Goal: Task Accomplishment & Management: Use online tool/utility

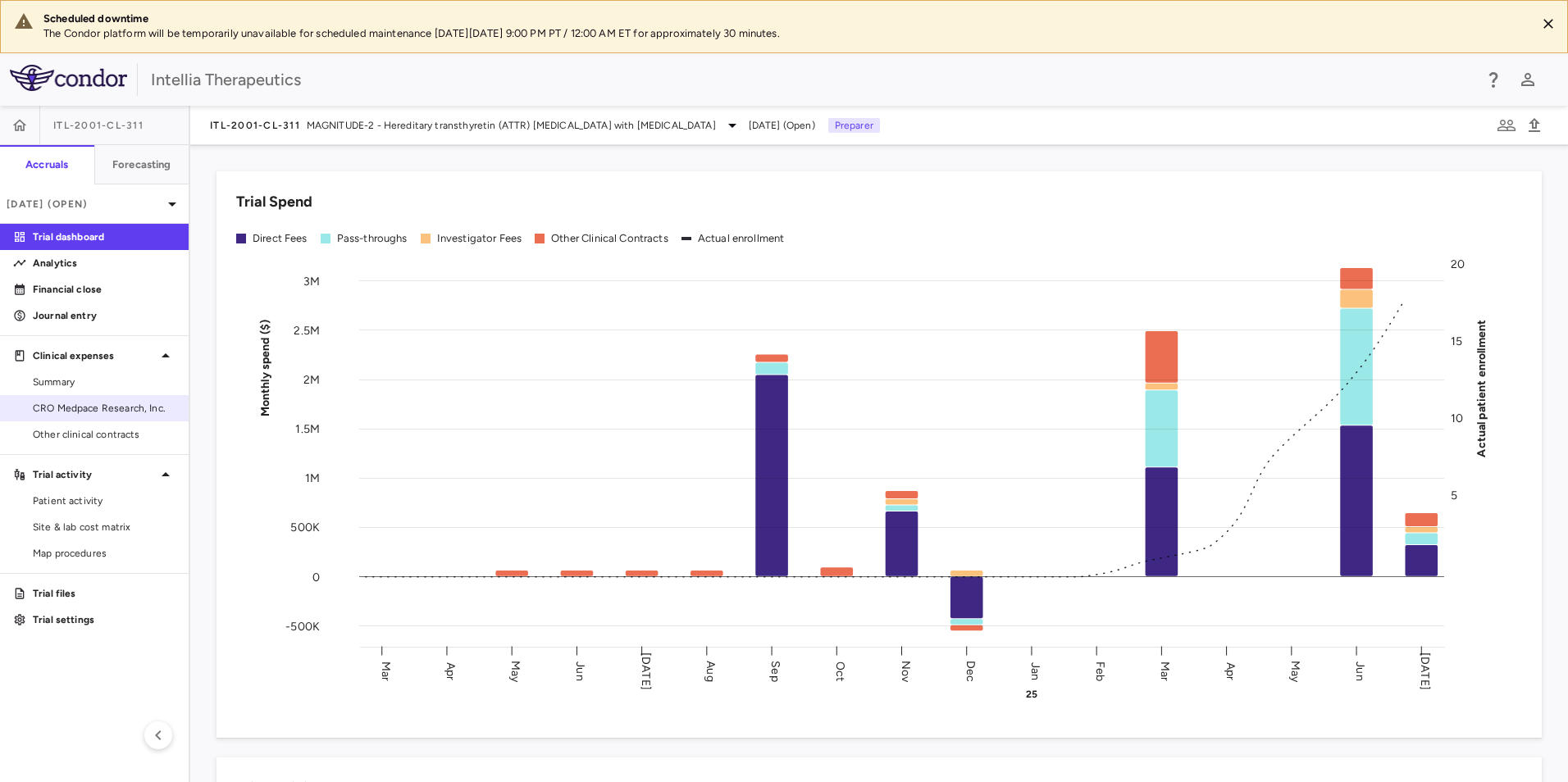
click at [86, 414] on span "CRO Medpace Research, Inc." at bounding box center [103, 408] width 142 height 15
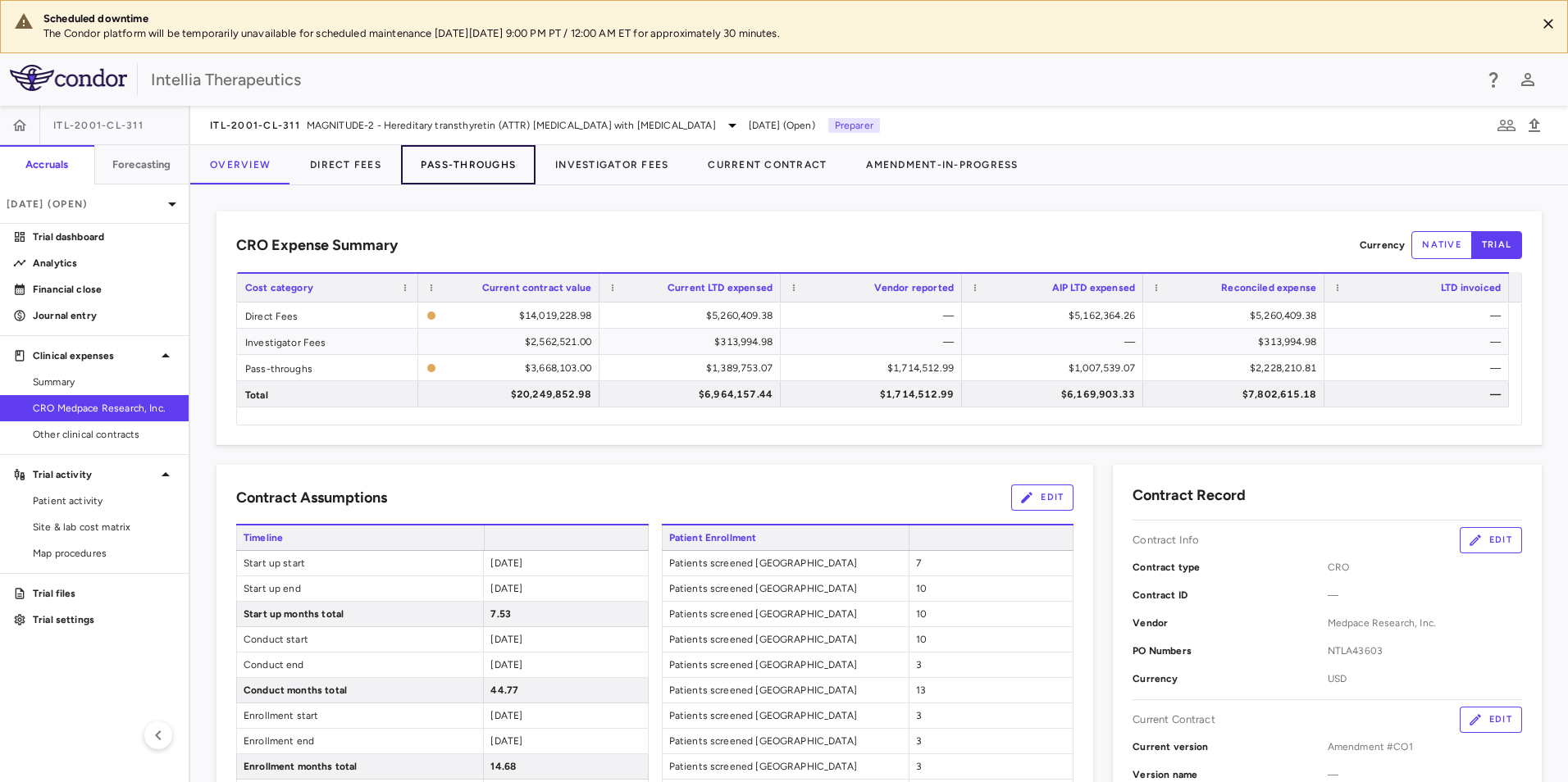
click at [481, 160] on button "Pass-Throughs" at bounding box center [468, 164] width 134 height 39
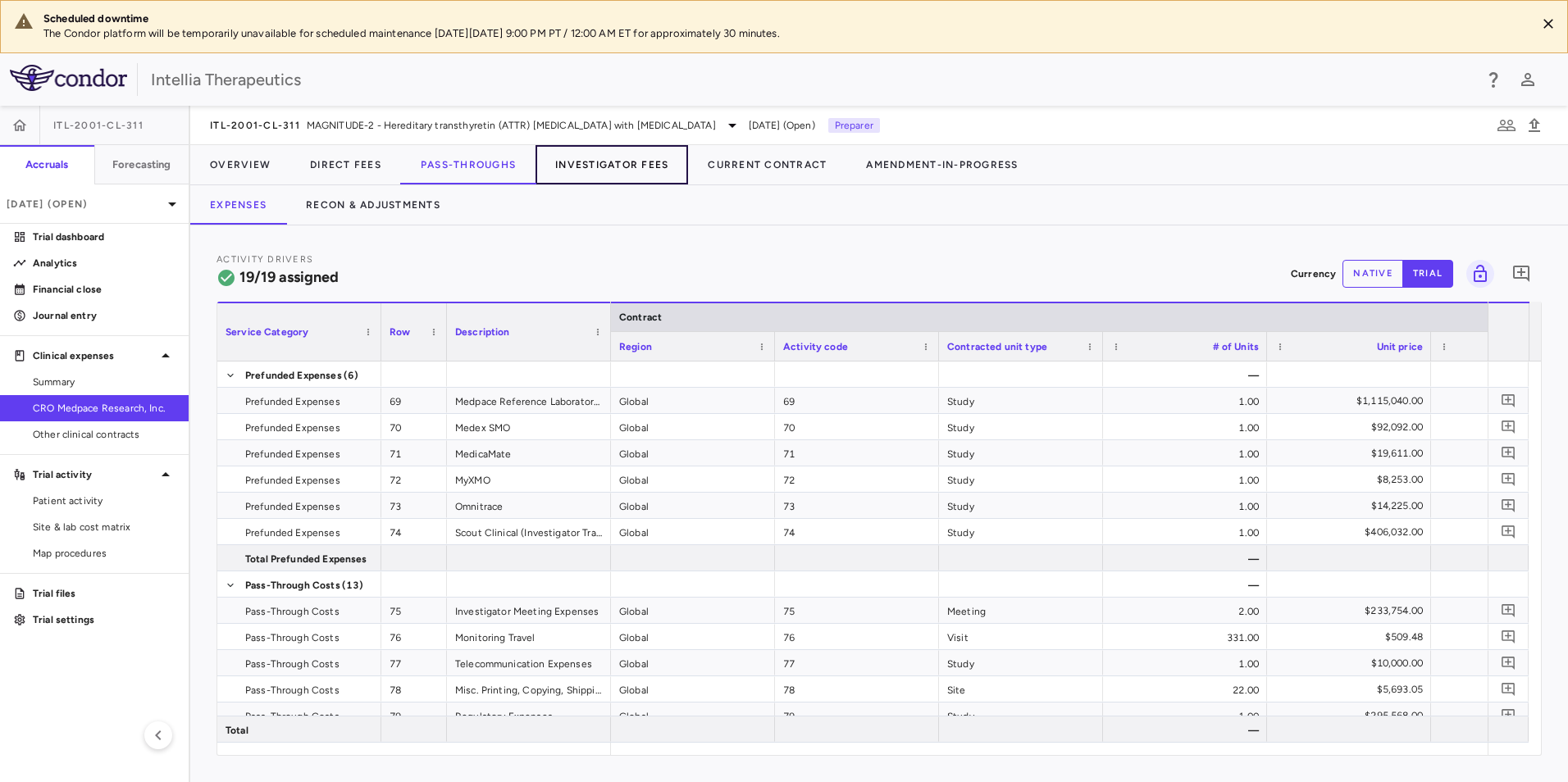
click at [575, 162] on button "Investigator Fees" at bounding box center [612, 164] width 152 height 39
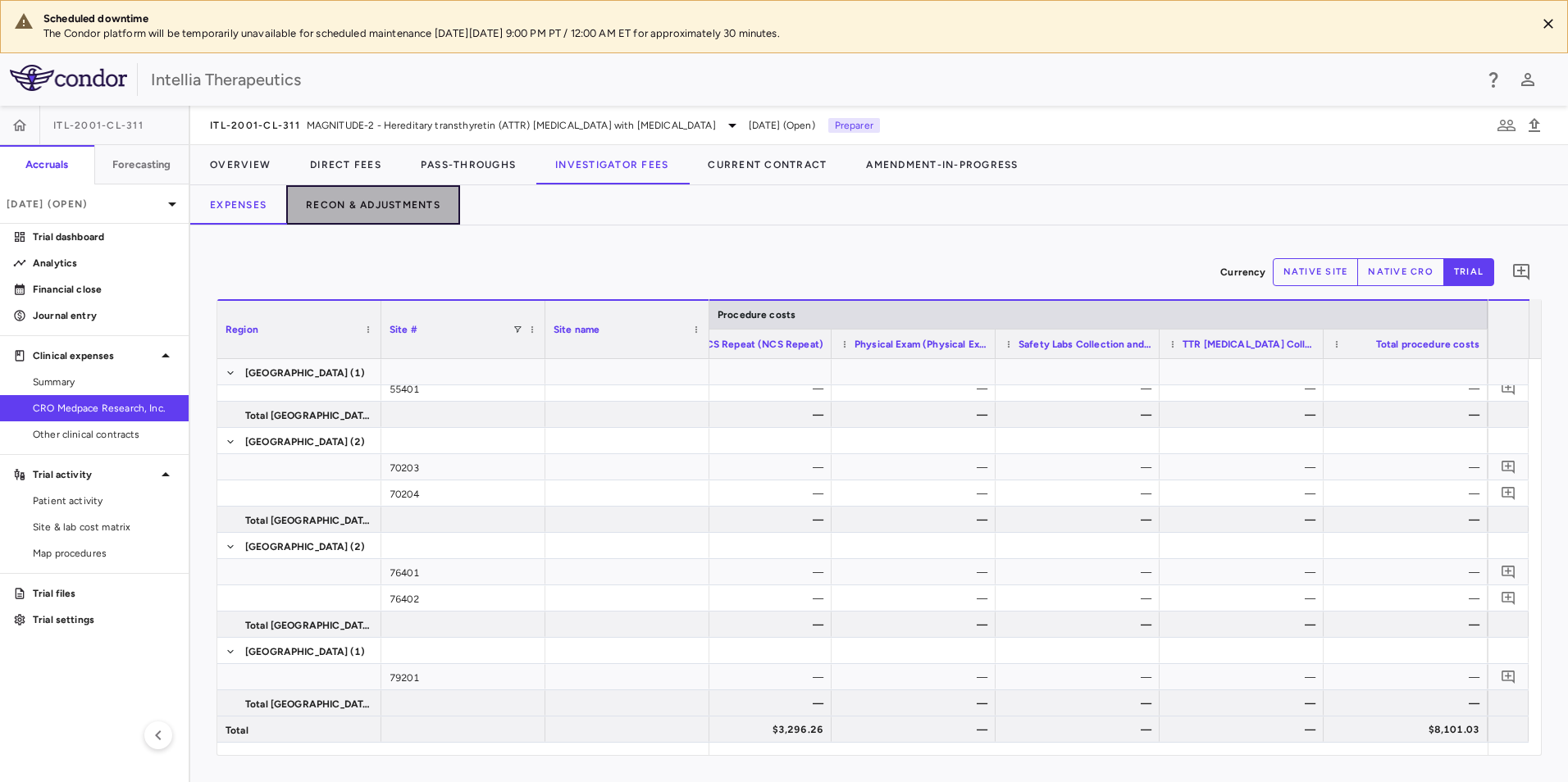
click at [367, 213] on button "Recon & Adjustments" at bounding box center [373, 204] width 174 height 39
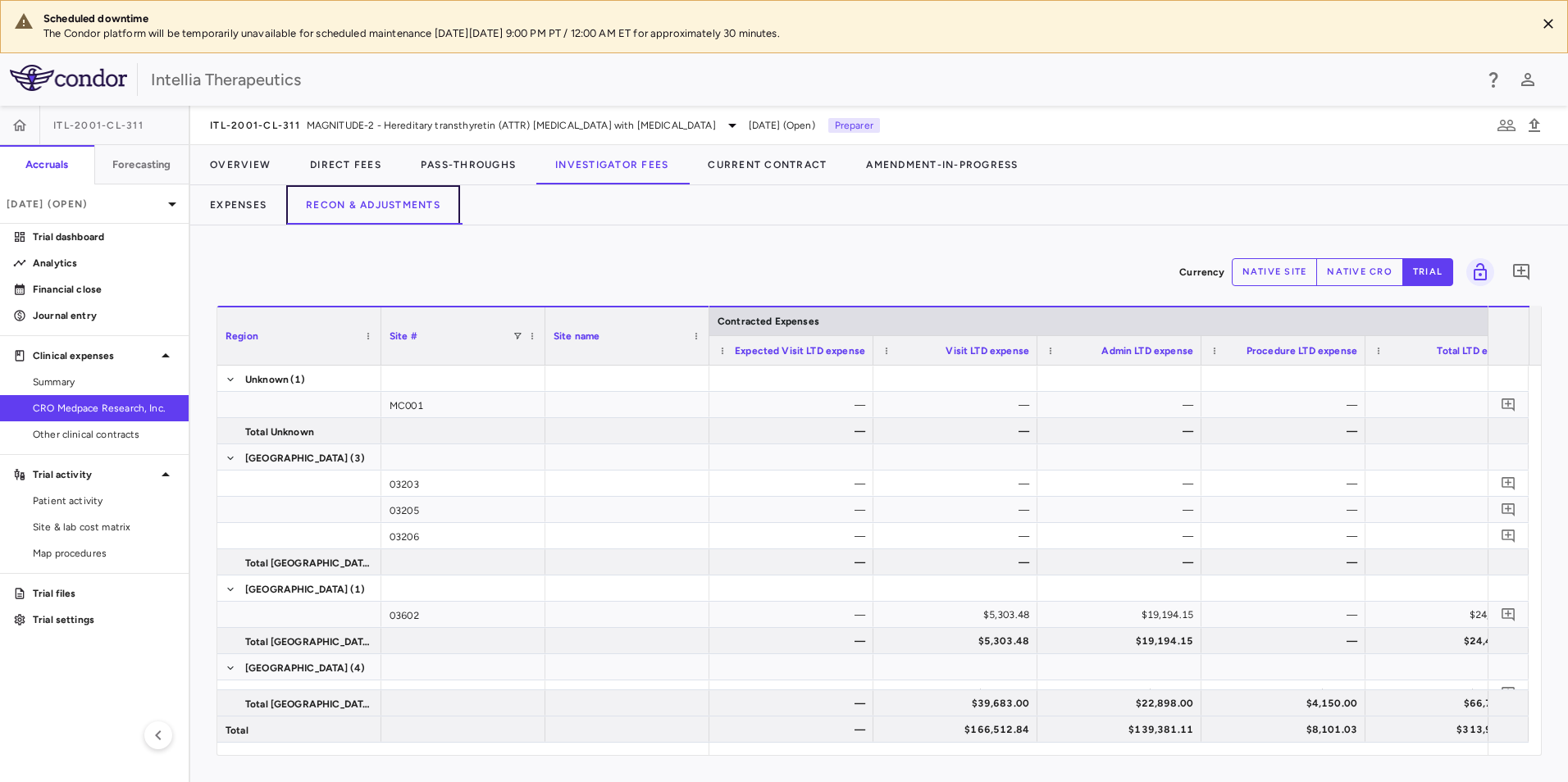
scroll to position [0, 495]
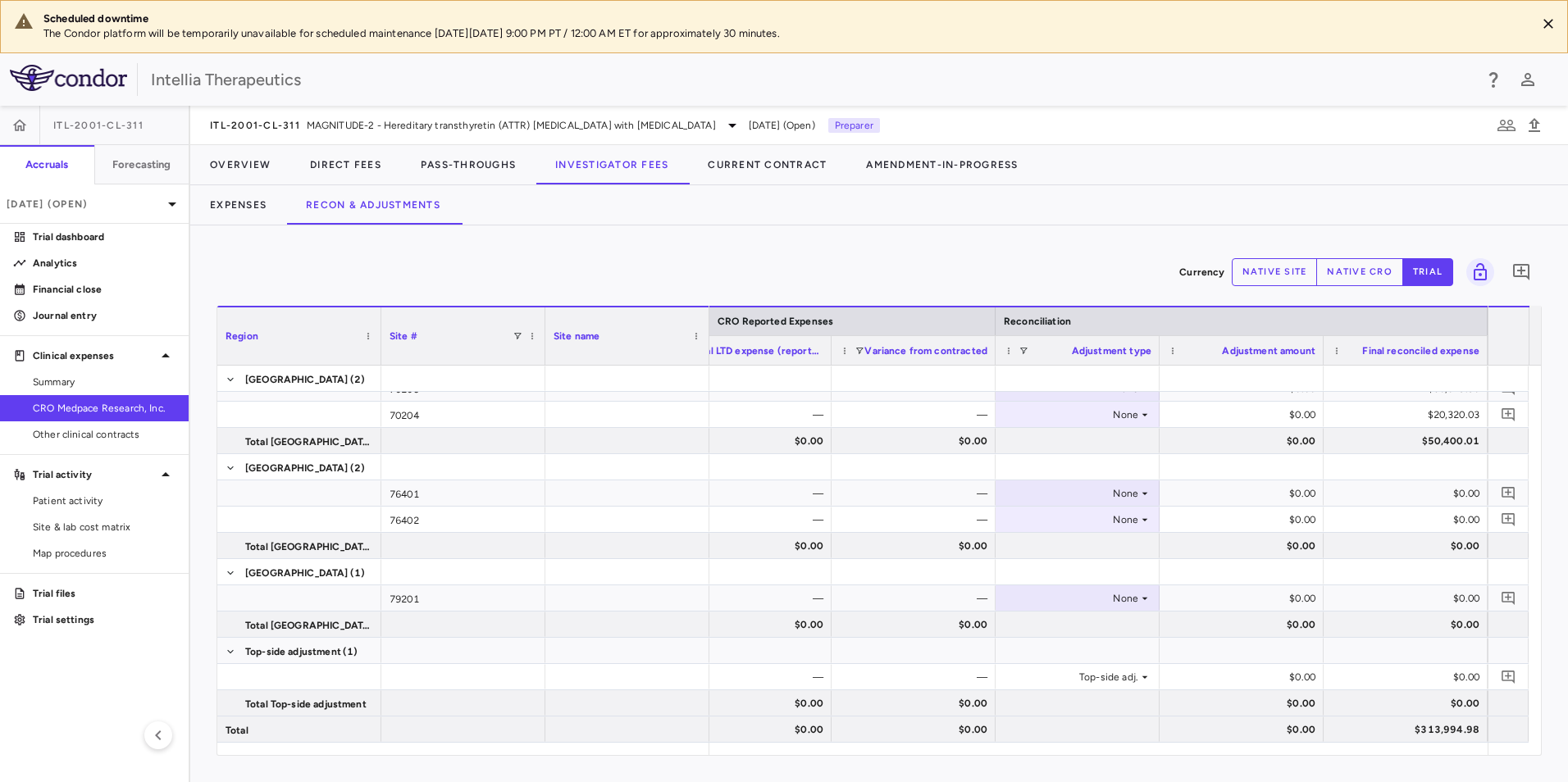
click at [1333, 269] on button "native cro" at bounding box center [1359, 272] width 87 height 28
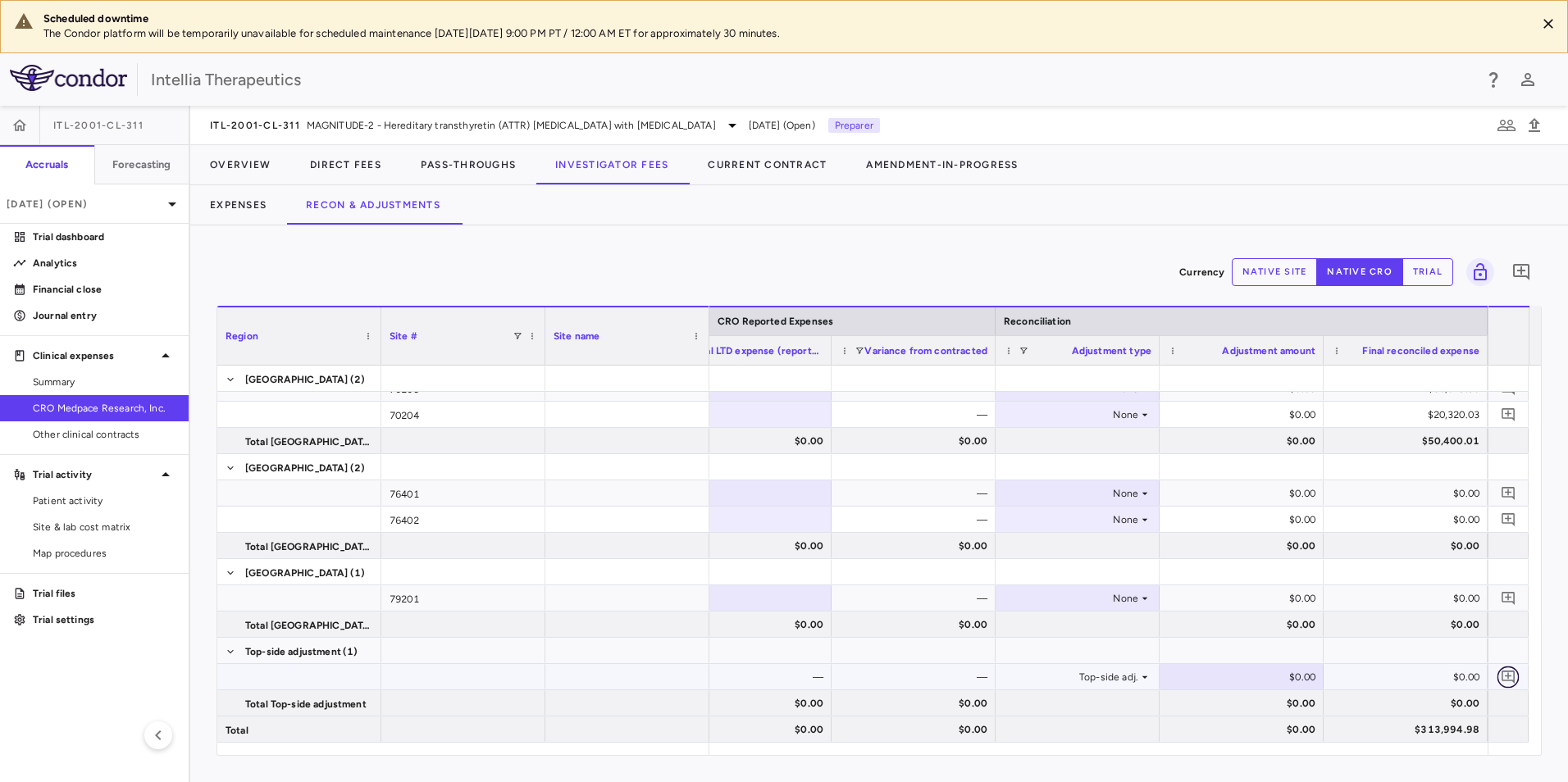
click at [1504, 676] on icon "Add comment" at bounding box center [1508, 676] width 15 height 15
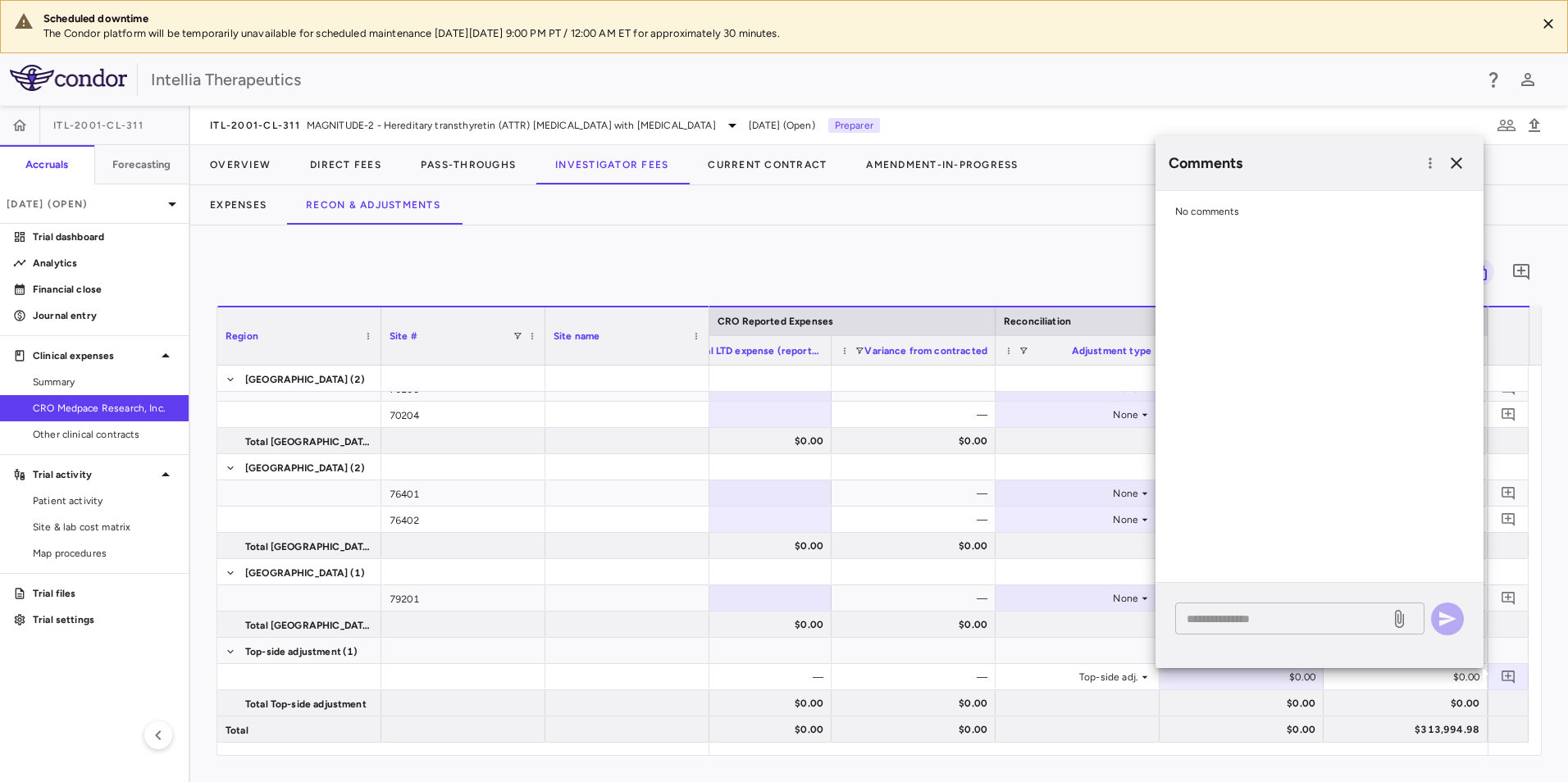
click at [1261, 626] on textarea at bounding box center [1282, 619] width 191 height 18
click at [1398, 618] on icon at bounding box center [1399, 619] width 9 height 18
click at [0, 0] on input "file" at bounding box center [0, 0] width 0 height 0
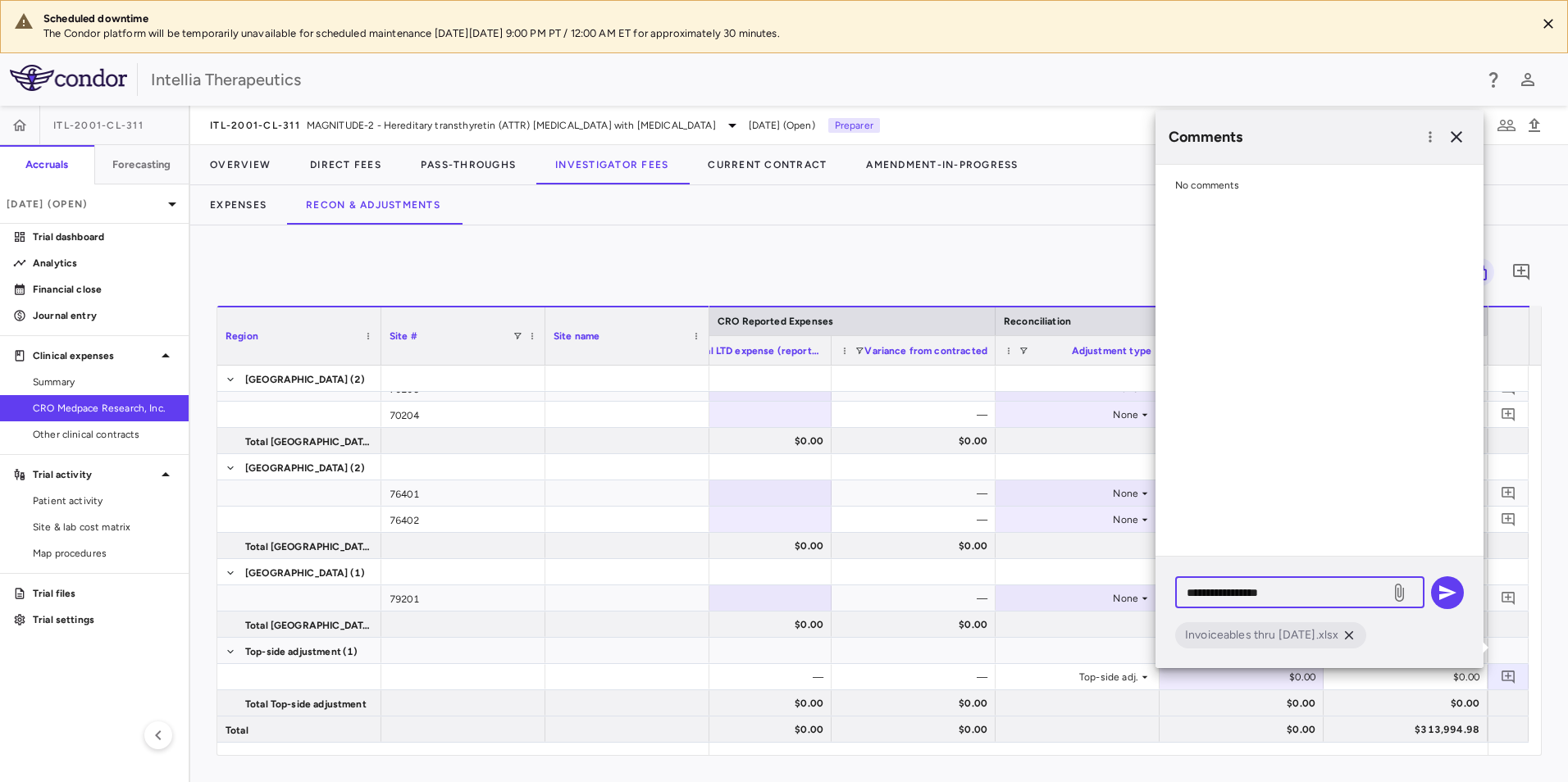
click at [1307, 594] on textarea "**********" at bounding box center [1282, 592] width 191 height 18
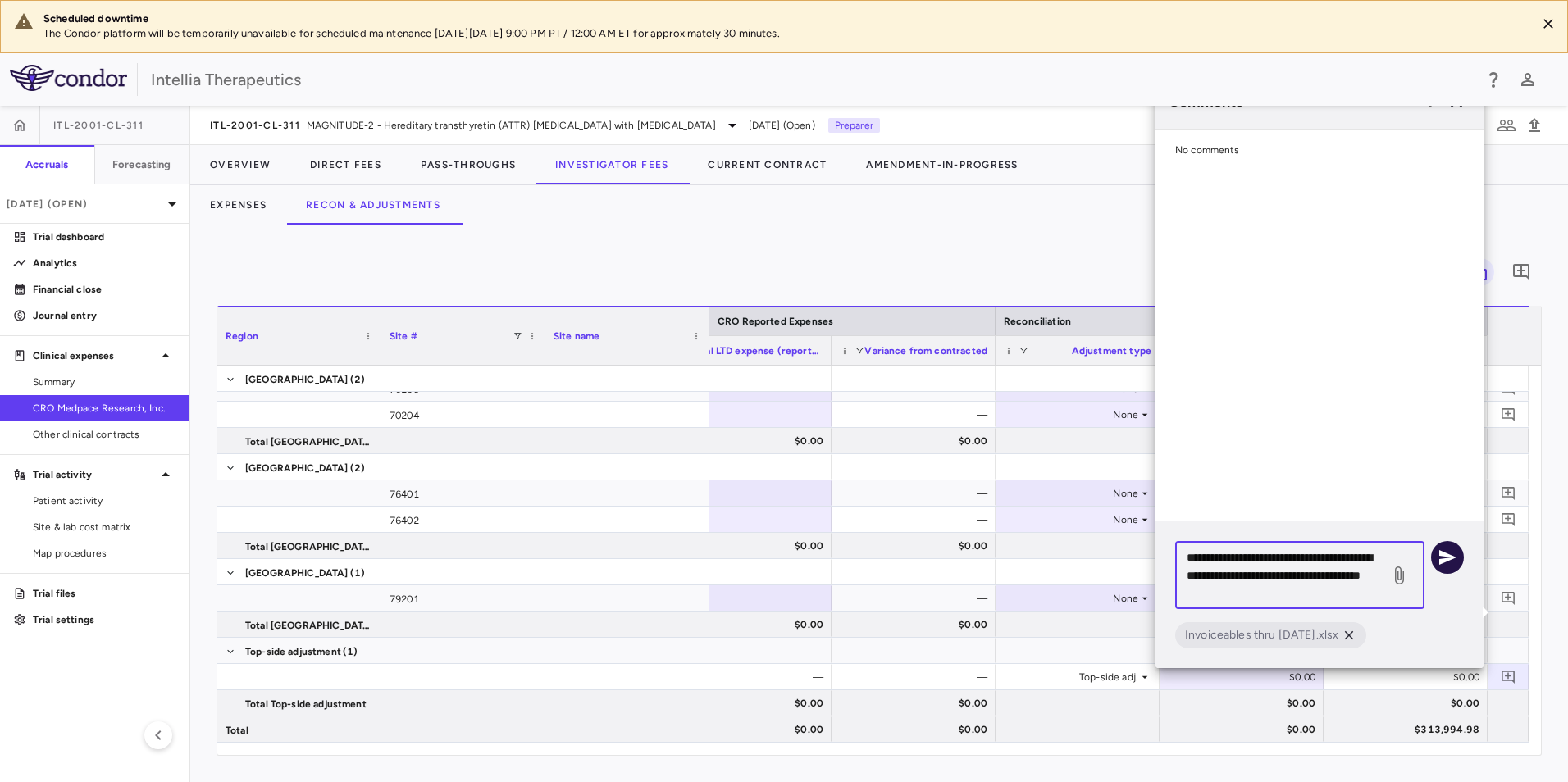
type textarea "**********"
click at [1446, 552] on icon "button" at bounding box center [1447, 558] width 20 height 20
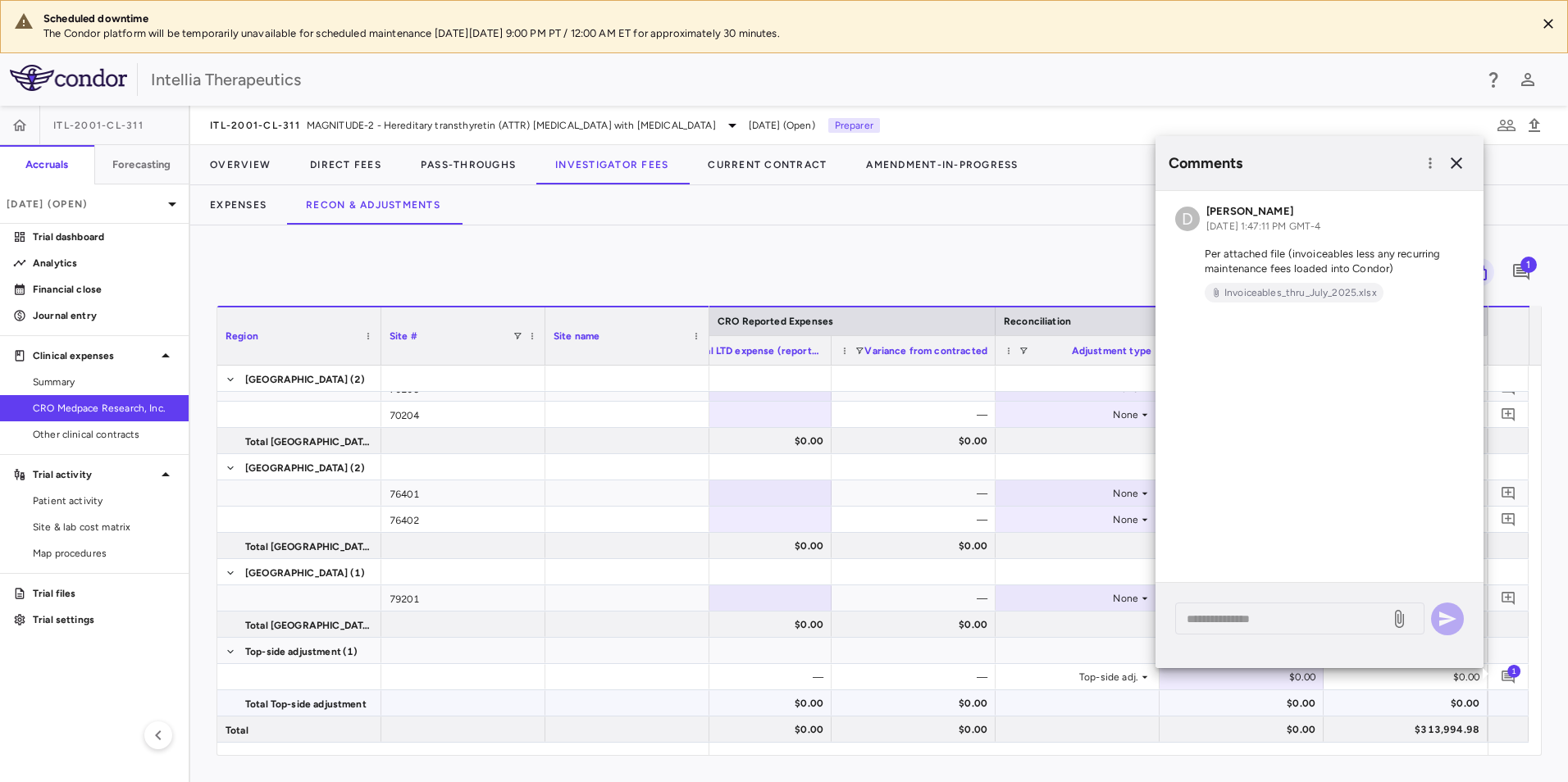
click at [1364, 708] on div "$0.00" at bounding box center [1408, 703] width 141 height 26
click at [1285, 684] on div "Comments D [PERSON_NAME] [DATE] 1:47:11 PM GMT-4 Per attached file (invoiceable…" at bounding box center [1318, 415] width 328 height 557
click at [1282, 677] on div "Comments D [PERSON_NAME] [DATE] 1:47:11 PM GMT-4 Per attached file (invoiceable…" at bounding box center [1318, 415] width 328 height 557
click at [1452, 175] on button "button" at bounding box center [1456, 162] width 28 height 28
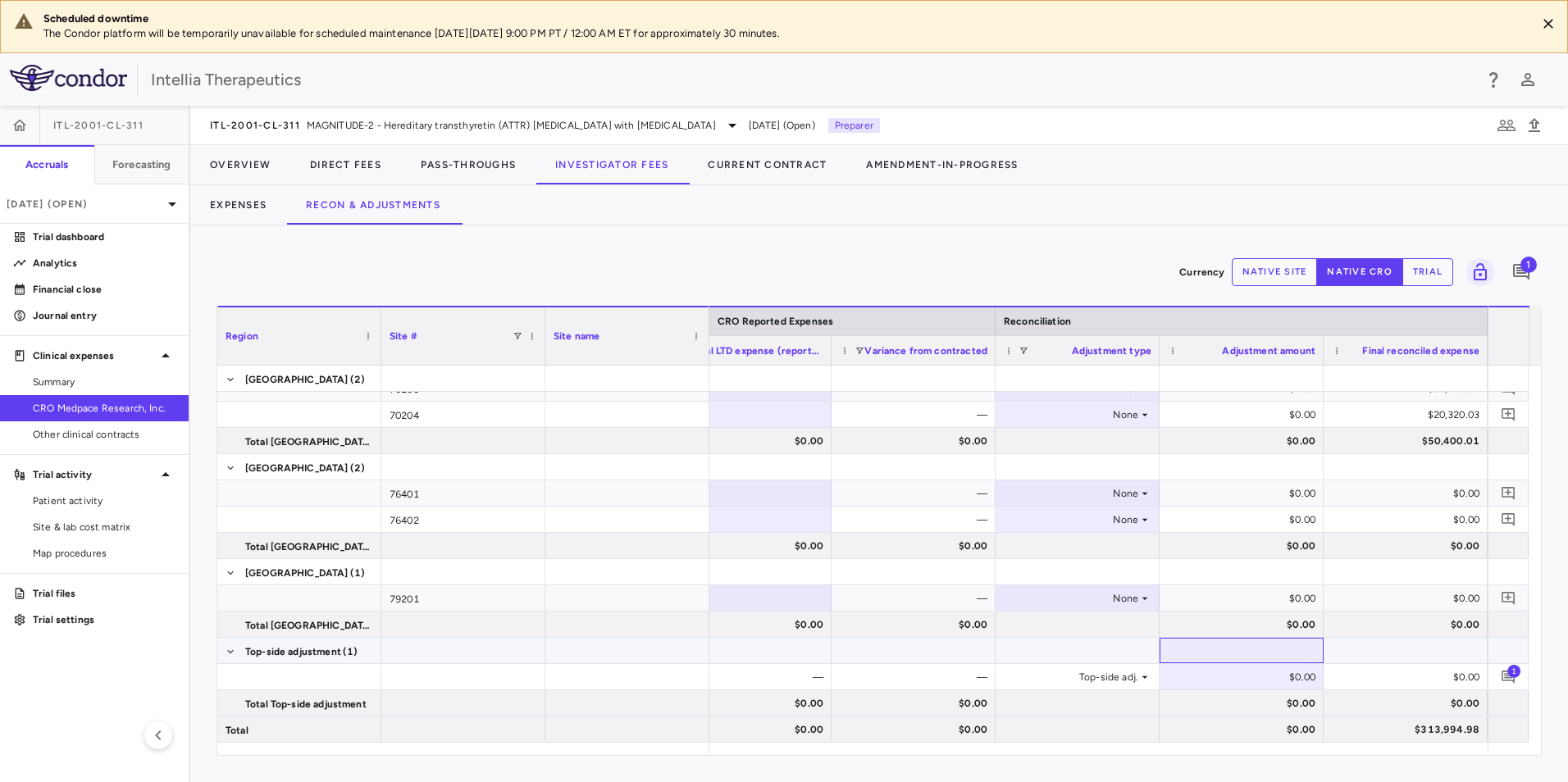
drag, startPoint x: 1287, startPoint y: 654, endPoint x: 1287, endPoint y: 674, distance: 20.0
click at [1287, 655] on div at bounding box center [1241, 650] width 148 height 24
click at [1287, 674] on div "$0.00" at bounding box center [1244, 677] width 141 height 26
click at [1239, 678] on input "number" at bounding box center [1254, 679] width 138 height 27
type input "********"
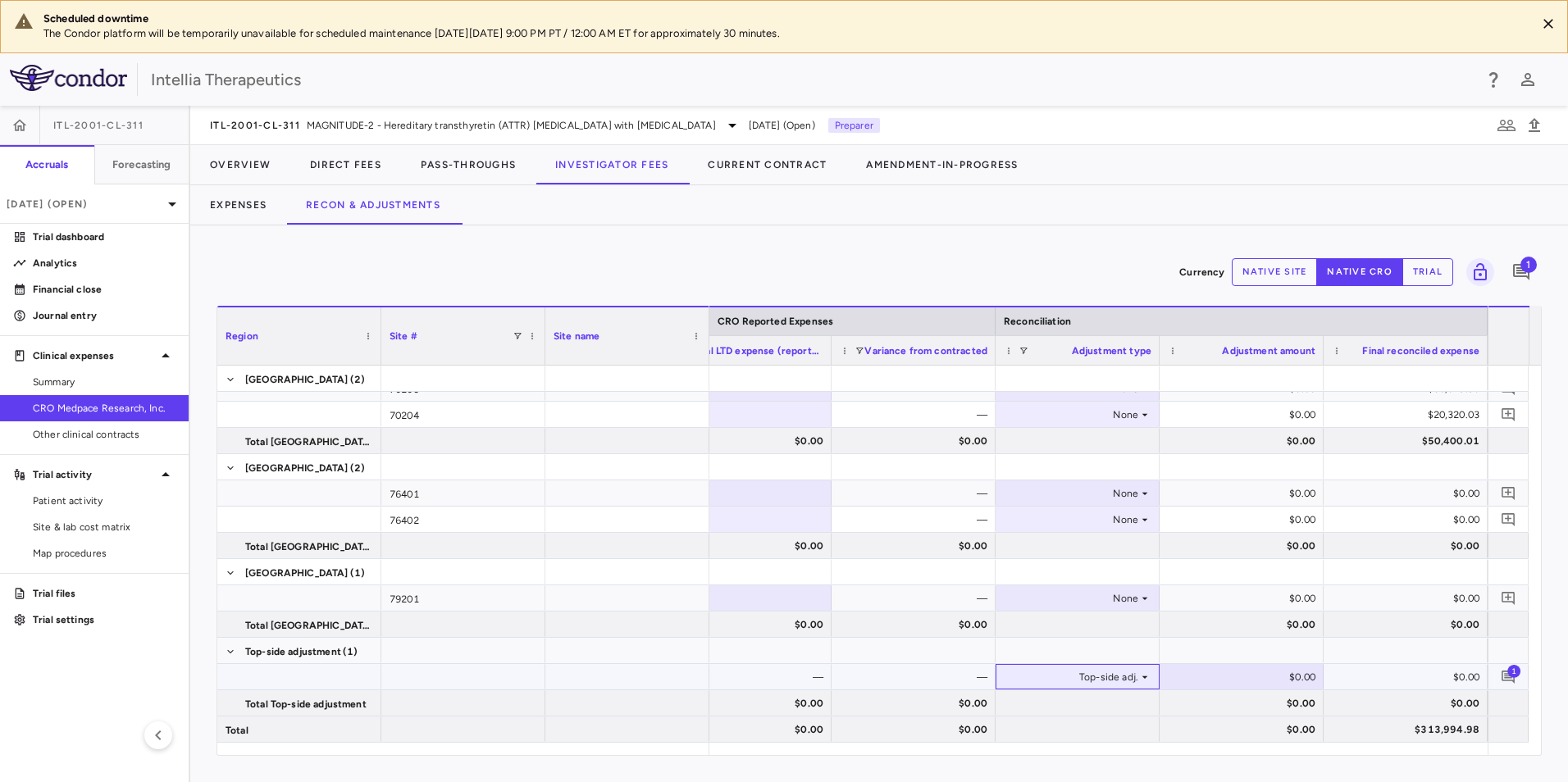
click at [1048, 680] on div "Top-side adj." at bounding box center [1073, 677] width 128 height 26
click at [87, 239] on p "Trial dashboard" at bounding box center [103, 237] width 142 height 15
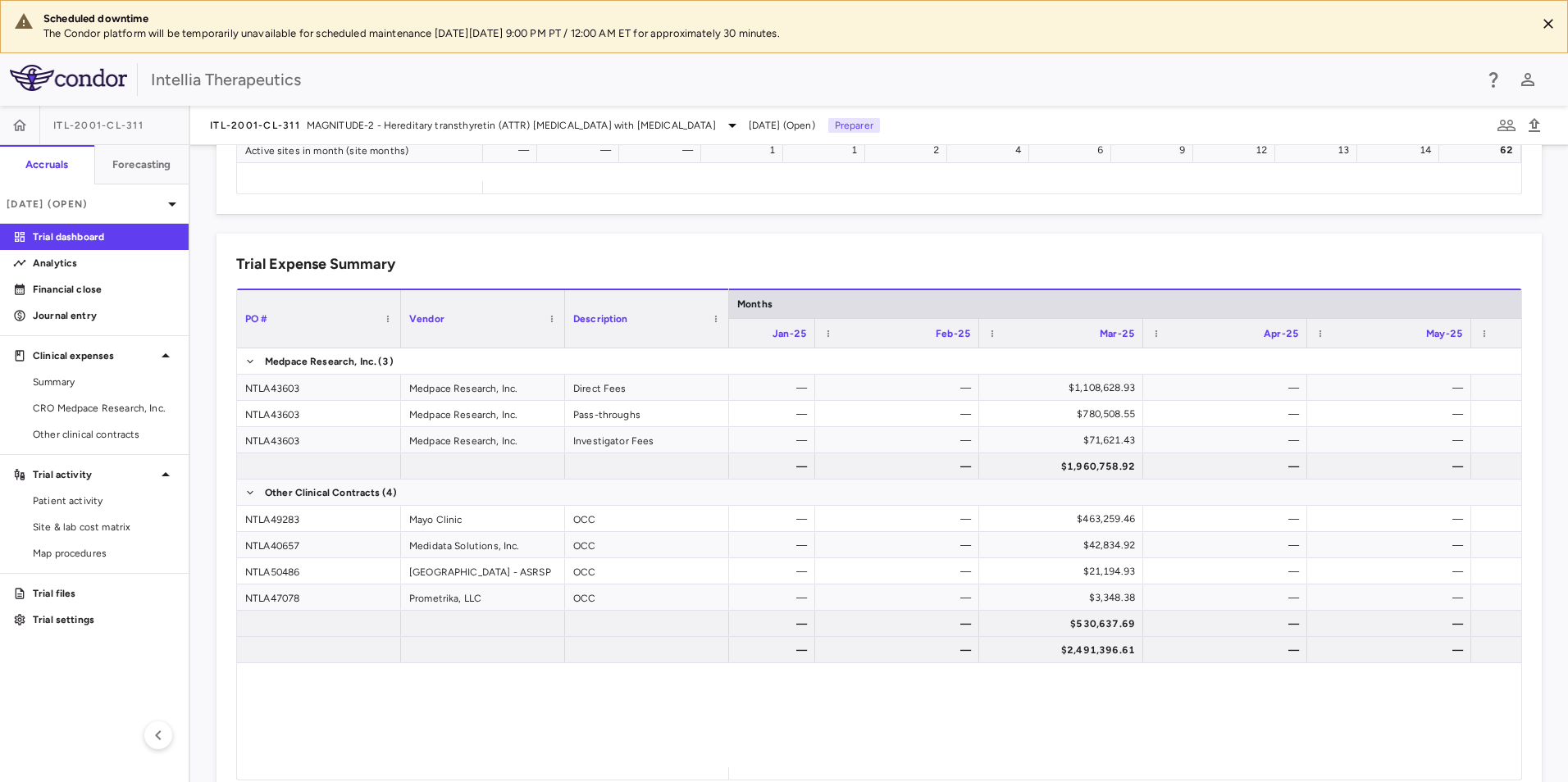
scroll to position [0, 2327]
